Goal: Task Accomplishment & Management: Manage account settings

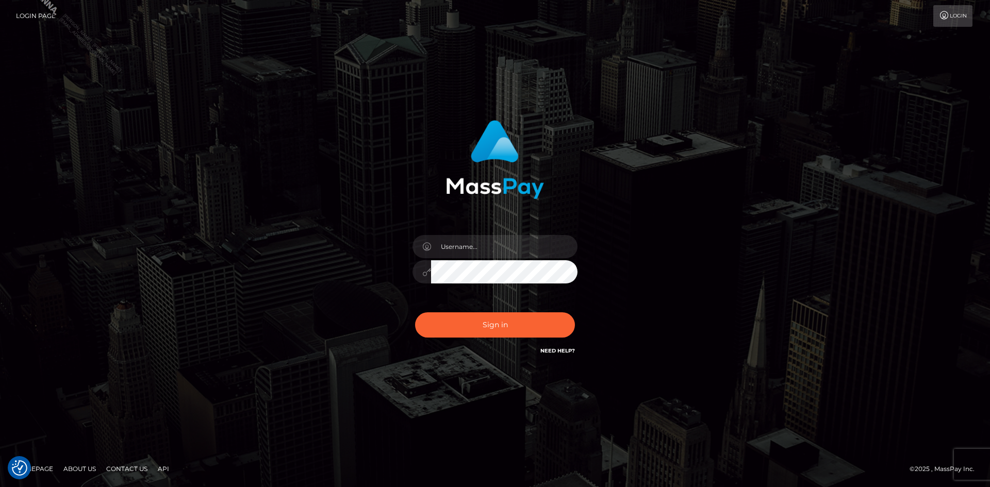
click at [494, 238] on input "text" at bounding box center [504, 246] width 146 height 23
type input "Marco.Spree"
click at [491, 322] on button "Sign in" at bounding box center [495, 324] width 160 height 25
click at [472, 247] on input "text" at bounding box center [504, 246] width 146 height 23
type input "Marco.Spree"
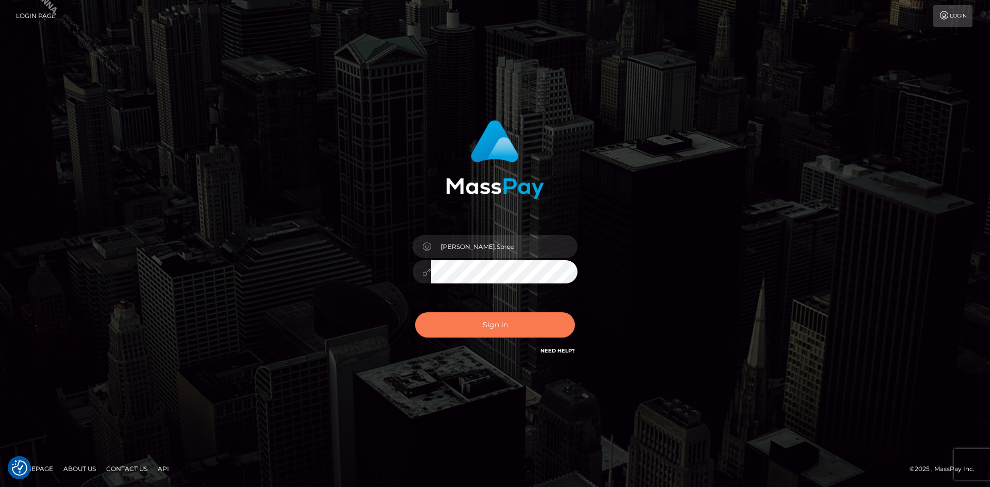
click at [508, 324] on button "Sign in" at bounding box center [495, 324] width 160 height 25
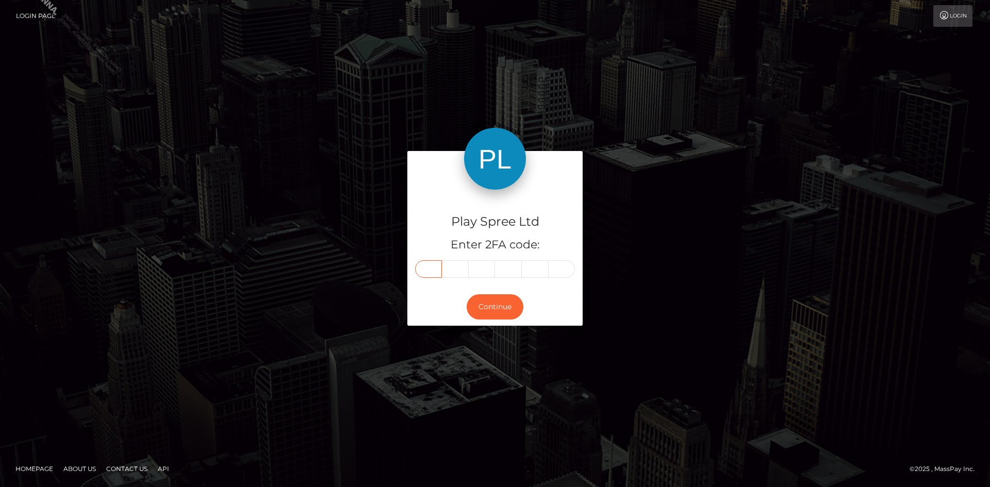
paste input "9"
type input "9"
type input "2"
type input "5"
type input "0"
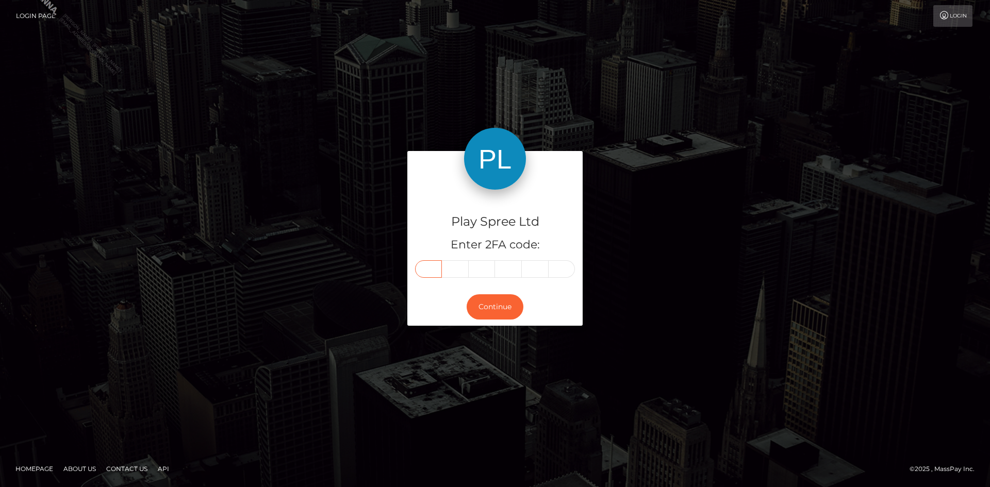
type input "0"
click at [498, 305] on button "Continue" at bounding box center [494, 306] width 57 height 25
